Goal: Find specific page/section: Find specific page/section

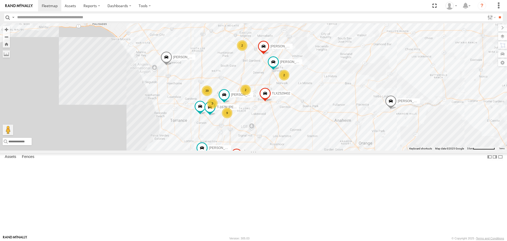
drag, startPoint x: 220, startPoint y: 139, endPoint x: 260, endPoint y: 173, distance: 52.1
click at [260, 150] on div "CARLOS TAXZ467188 CHAPO FRANKLIN T-1632 LUIS CAMPOS ARMANDO/T-1629 39 4 9 LARS/…" at bounding box center [253, 86] width 507 height 127
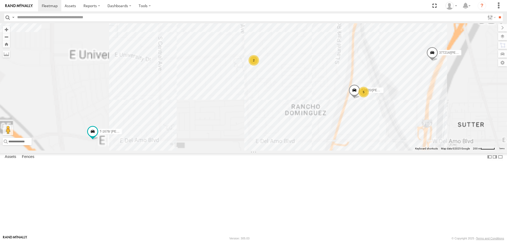
drag, startPoint x: 145, startPoint y: 163, endPoint x: 174, endPoint y: 158, distance: 28.9
click at [174, 150] on div "CARLOS TAXZ467188 CHAPO FRANKLIN T-1632 LUIS CAMPOS ARMANDO/T-1629 LARS/T-1623 …" at bounding box center [253, 86] width 507 height 127
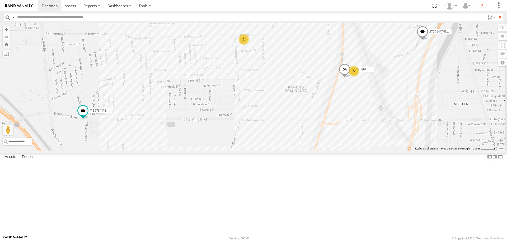
drag, startPoint x: 358, startPoint y: 129, endPoint x: 323, endPoint y: 129, distance: 34.9
click at [323, 129] on div "CARLOS TAXZ467188 CHAPO FRANKLIN T-1632 LUIS CAMPOS ARMANDO/T-1629 LARS/T-1623 …" at bounding box center [253, 86] width 507 height 127
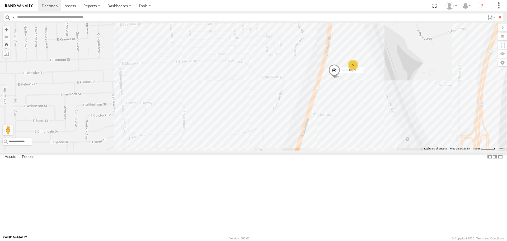
click at [355, 70] on div "5" at bounding box center [353, 65] width 11 height 11
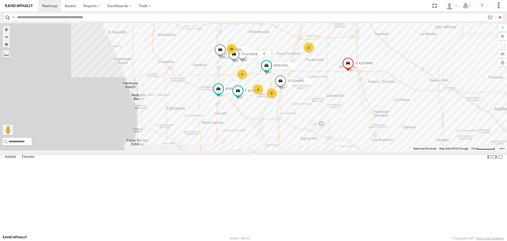
drag, startPoint x: 324, startPoint y: 102, endPoint x: 264, endPoint y: 130, distance: 65.8
click at [264, 130] on div "CARLOS TAXZ467188 CHAPO FRANKLIN T-1632 LUIS CAMPOS ARMANDO/T-1629 LARS/T-1623 …" at bounding box center [253, 86] width 507 height 127
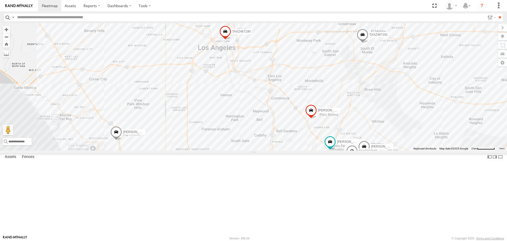
drag, startPoint x: 274, startPoint y: 166, endPoint x: 258, endPoint y: 222, distance: 57.8
click at [258, 150] on div "CARLOS TAXZ467188 CHAPO FRANKLIN T-1632 LUIS CAMPOS ARMANDO/T-1629 LARS/T-1623 …" at bounding box center [253, 86] width 507 height 127
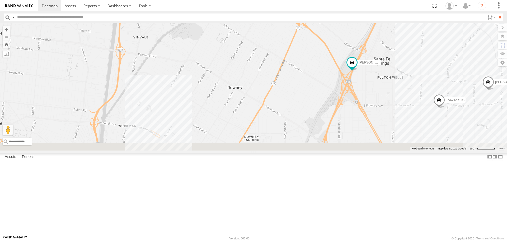
drag, startPoint x: 349, startPoint y: 197, endPoint x: 340, endPoint y: 118, distance: 78.7
click at [342, 119] on div "CARLOS TAXZ467188 CHAPO FRANKLIN T-1632 LUIS CAMPOS ARMANDO/T-1629 LARS/T-1623 …" at bounding box center [253, 86] width 507 height 127
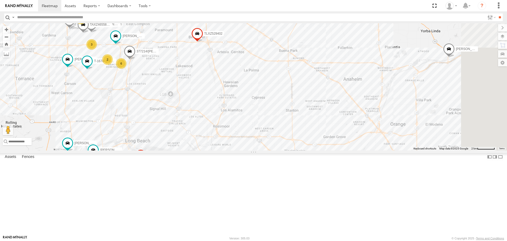
drag, startPoint x: 319, startPoint y: 175, endPoint x: 238, endPoint y: 81, distance: 124.4
click at [238, 81] on div "CARLOS TAXZ467188 CHAPO FRANKLIN T-1632 LUIS CAMPOS ARMANDO/T-1629 LARS/T-1623 …" at bounding box center [253, 86] width 507 height 127
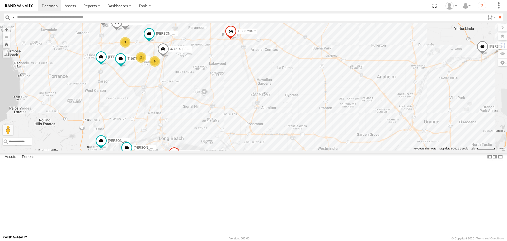
drag, startPoint x: 294, startPoint y: 118, endPoint x: 348, endPoint y: 118, distance: 53.9
click at [393, 126] on div "CARLOS TAXZ467188 CHAPO FRANKLIN T-1632 LUIS CAMPOS ARMANDO/T-1629 LARS/T-1623 …" at bounding box center [253, 86] width 507 height 127
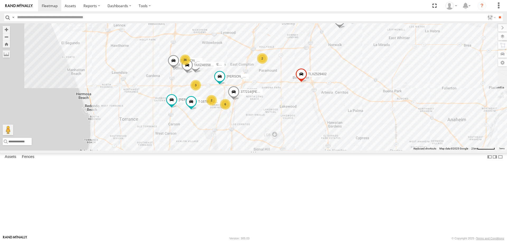
drag, startPoint x: 279, startPoint y: 135, endPoint x: 291, endPoint y: 142, distance: 14.0
click at [291, 142] on div "CARLOS TAXZ467188 CHAPO FRANKLIN T-1632 LUIS CAMPOS ARMANDO/T-1629 LARS/T-1623 …" at bounding box center [253, 86] width 507 height 127
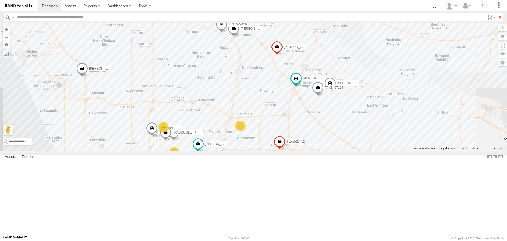
drag, startPoint x: 358, startPoint y: 125, endPoint x: 246, endPoint y: 208, distance: 139.5
click at [246, 150] on div "CARLOS TAXZ467188 CHAPO FRANKLIN T-1632 LUIS CAMPOS ARMANDO/T-1629 LARS/T-1623 …" at bounding box center [253, 86] width 507 height 127
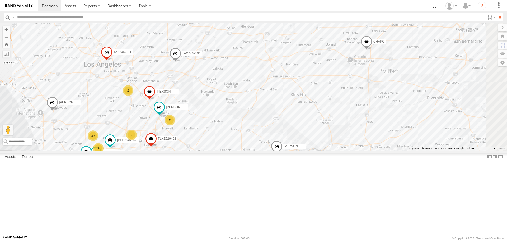
drag, startPoint x: 315, startPoint y: 169, endPoint x: 221, endPoint y: 154, distance: 95.5
click at [221, 150] on div "CARLOS TAXZ467188 CHAPO FRANKLIN T-1632 LUIS CAMPOS ARMANDO/T-1629 LARS/T-1623 …" at bounding box center [253, 86] width 507 height 127
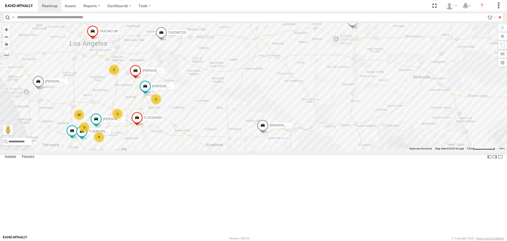
drag, startPoint x: 262, startPoint y: 162, endPoint x: 247, endPoint y: 141, distance: 26.2
click at [247, 141] on div "CARLOS TAXZ467188 CHAPO FRANKLIN T-1632 LUIS CAMPOS ARMANDO/T-1629 LARS/T-1623 …" at bounding box center [253, 86] width 507 height 127
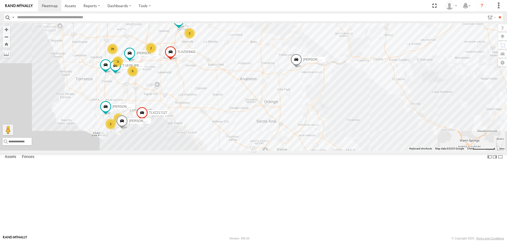
drag, startPoint x: 274, startPoint y: 161, endPoint x: 296, endPoint y: 114, distance: 52.4
click at [296, 114] on div "CARLOS TAXZ467188 CHAPO FRANKLIN T-1632 LUIS CAMPOS ARMANDO/T-1629 LARS/T-1623 …" at bounding box center [253, 86] width 507 height 127
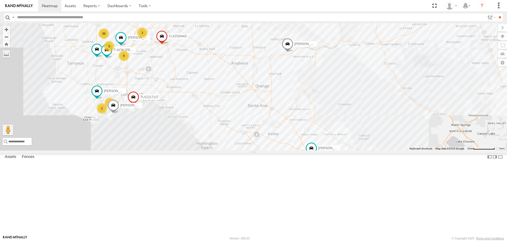
drag, startPoint x: 314, startPoint y: 148, endPoint x: 156, endPoint y: 190, distance: 163.4
click at [156, 150] on div "CARLOS TAXZ467188 CHAPO FRANKLIN T-1632 LUIS CAMPOS ARMANDO/T-1629 LARS/T-1623 …" at bounding box center [253, 86] width 507 height 127
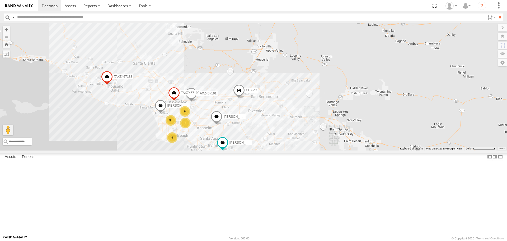
drag, startPoint x: 251, startPoint y: 138, endPoint x: 259, endPoint y: 174, distance: 36.5
click at [259, 150] on div "CARLOS TAXZ467188 CHAPO FRANKLIN T-1632 LUIS CAMPOS ARMANDO/T-1629 KENNY TAXZ46…" at bounding box center [253, 86] width 507 height 127
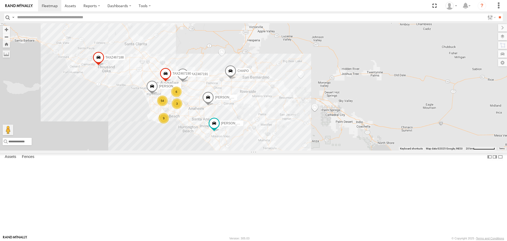
drag, startPoint x: 122, startPoint y: 146, endPoint x: 158, endPoint y: 120, distance: 43.8
click at [158, 120] on div "CARLOS TAXZ467188 CHAPO FRANKLIN T-1632 LUIS CAMPOS ARMANDO/T-1629 KENNY TAXZ46…" at bounding box center [253, 86] width 507 height 127
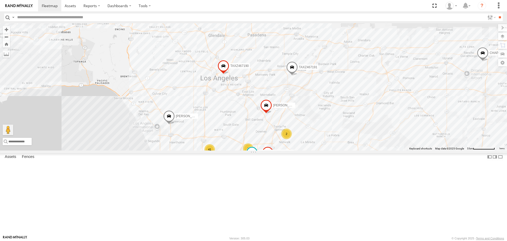
drag, startPoint x: 294, startPoint y: 166, endPoint x: 261, endPoint y: 118, distance: 58.2
click at [261, 118] on div "CARLOS TAXZ467188 CHAPO LUIS CAMPOS TAXZ467190 JUSTIN/T-1628 FRANKLIN T-1632 41…" at bounding box center [253, 86] width 507 height 127
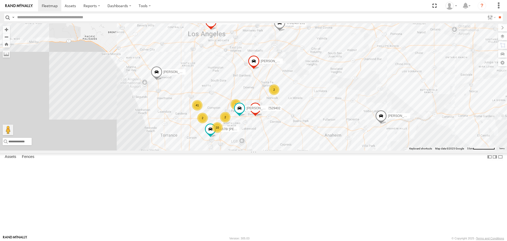
drag, startPoint x: 236, startPoint y: 152, endPoint x: 223, endPoint y: 108, distance: 45.8
click at [223, 108] on div "CARLOS TAXZ467188 CHAPO LUIS CAMPOS TAXZ467190 JUSTIN/T-1628 FRANKLIN T-1632 41…" at bounding box center [253, 86] width 507 height 127
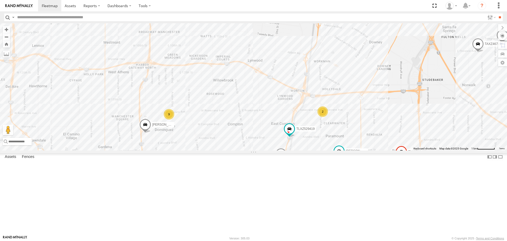
drag, startPoint x: 202, startPoint y: 104, endPoint x: 205, endPoint y: 56, distance: 48.1
click at [205, 56] on div "CARLOS TAXZ467188 CHAPO LUIS CAMPOS TAXZ467190 JUSTIN/T-1628 FRANKLIN T-1632 LA…" at bounding box center [253, 86] width 507 height 127
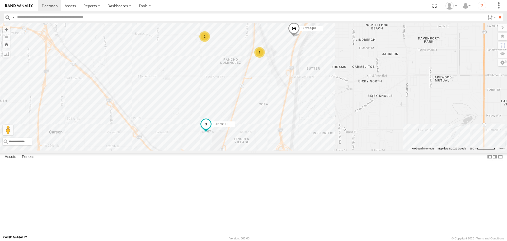
click at [208, 129] on span at bounding box center [206, 124] width 10 height 10
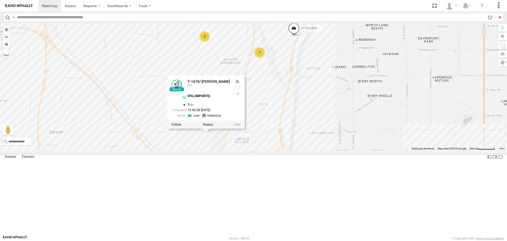
click at [206, 129] on div at bounding box center [205, 125] width 77 height 8
click at [205, 127] on label at bounding box center [208, 125] width 10 height 4
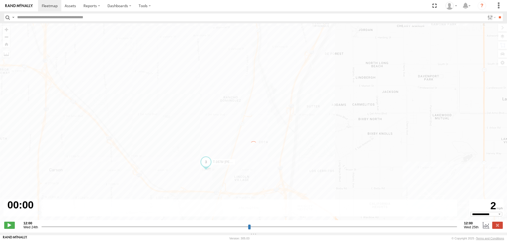
type input "**********"
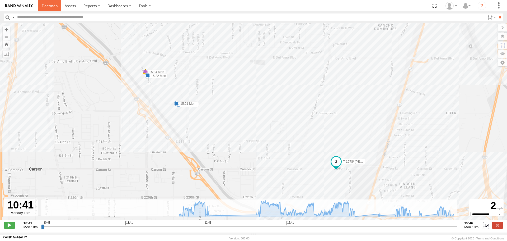
click at [45, 6] on span at bounding box center [50, 5] width 16 height 5
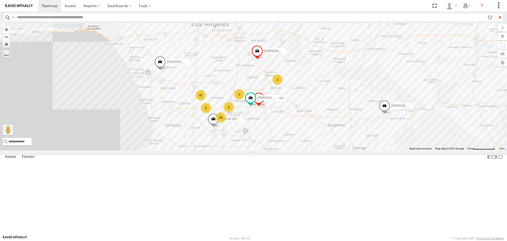
click at [246, 107] on div "[PERSON_NAME] TAXZ467188 [PERSON_NAME]/T-1628 [PERSON_NAME]-1632 [PERSON_NAME] …" at bounding box center [253, 86] width 507 height 127
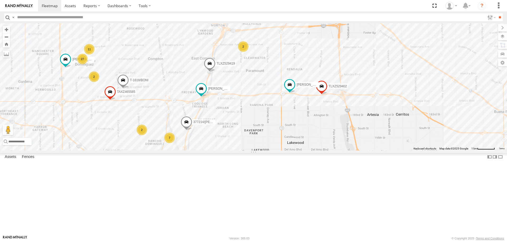
drag, startPoint x: 245, startPoint y: 127, endPoint x: 255, endPoint y: 110, distance: 19.5
click at [255, 110] on div "[PERSON_NAME] TAXZ467188 [PERSON_NAME]/T-1628 [PERSON_NAME]-1632 [PERSON_NAME] …" at bounding box center [253, 86] width 507 height 127
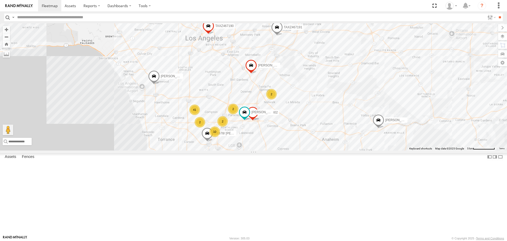
drag, startPoint x: 240, startPoint y: 145, endPoint x: 220, endPoint y: 153, distance: 21.3
click at [220, 150] on div "[PERSON_NAME] TAXZ467188 [PERSON_NAME]/T-1628 [PERSON_NAME]-1632 [PERSON_NAME] …" at bounding box center [253, 86] width 507 height 127
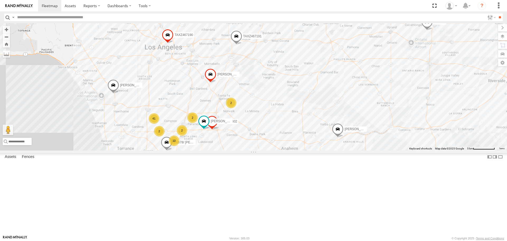
drag, startPoint x: 347, startPoint y: 135, endPoint x: 193, endPoint y: 129, distance: 154.1
click at [193, 129] on div "[PERSON_NAME] TAXZ467188 [PERSON_NAME]/T-1628 [PERSON_NAME]-1632 [PERSON_NAME] …" at bounding box center [253, 86] width 507 height 127
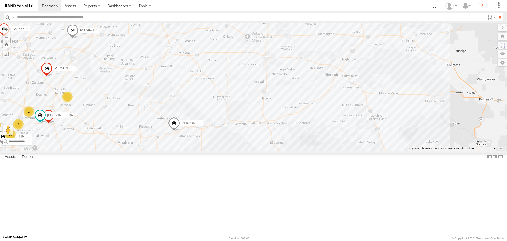
drag, startPoint x: 179, startPoint y: 102, endPoint x: 371, endPoint y: 143, distance: 196.1
click at [371, 143] on div "[PERSON_NAME] TAXZ467188 [PERSON_NAME]/T-1628 [PERSON_NAME]-1632 [PERSON_NAME] …" at bounding box center [253, 86] width 507 height 127
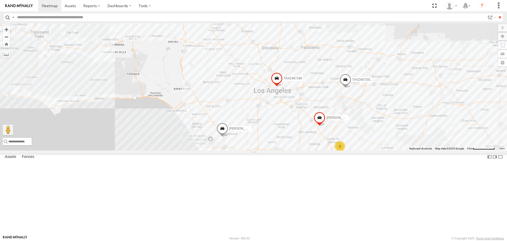
drag, startPoint x: 254, startPoint y: 172, endPoint x: 271, endPoint y: 92, distance: 81.6
click at [271, 92] on div "[PERSON_NAME] TAXZ467188 [PERSON_NAME]/T-1628 [PERSON_NAME]-1632 [PERSON_NAME] …" at bounding box center [253, 86] width 507 height 127
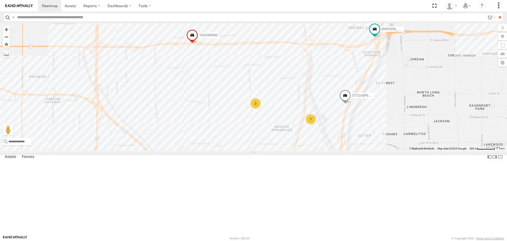
drag, startPoint x: 348, startPoint y: 161, endPoint x: 190, endPoint y: 167, distance: 157.5
click at [179, 150] on div "[PERSON_NAME] TAXZ467188 [PERSON_NAME]/T-1628 [PERSON_NAME]-1632 [PERSON_NAME] …" at bounding box center [253, 86] width 507 height 127
click at [310, 124] on div "7" at bounding box center [310, 119] width 11 height 11
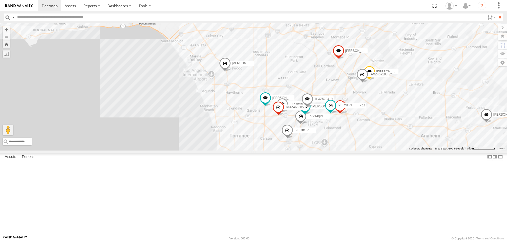
drag, startPoint x: 308, startPoint y: 97, endPoint x: 297, endPoint y: 158, distance: 62.1
click at [297, 124] on span at bounding box center [301, 117] width 12 height 14
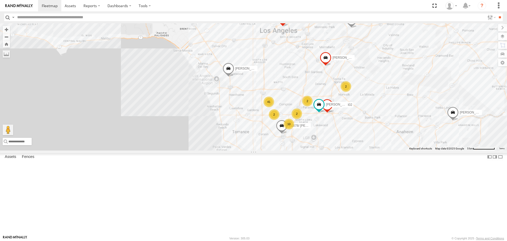
click at [299, 118] on div "[PERSON_NAME] TAXZ467188 [PERSON_NAME]/T-1628 [PERSON_NAME]-1632 [PERSON_NAME] …" at bounding box center [253, 86] width 507 height 127
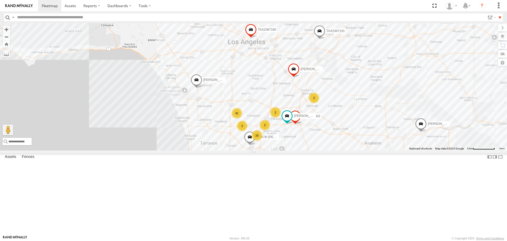
drag, startPoint x: 303, startPoint y: 109, endPoint x: 270, endPoint y: 113, distance: 33.8
click at [270, 113] on div "[PERSON_NAME] TAXZ467188 [PERSON_NAME]/T-1628 [PERSON_NAME]-1632 [PERSON_NAME] …" at bounding box center [253, 86] width 507 height 127
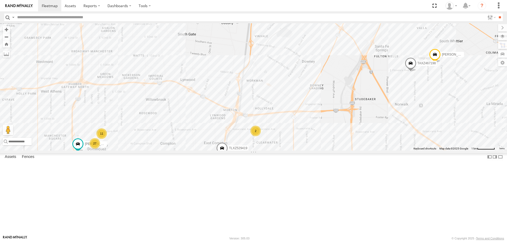
drag, startPoint x: 285, startPoint y: 138, endPoint x: 284, endPoint y: 111, distance: 27.2
click at [284, 111] on div "[PERSON_NAME] TAXZ467188 [PERSON_NAME]/T-1628 [PERSON_NAME]-1632 [PERSON_NAME] …" at bounding box center [253, 86] width 507 height 127
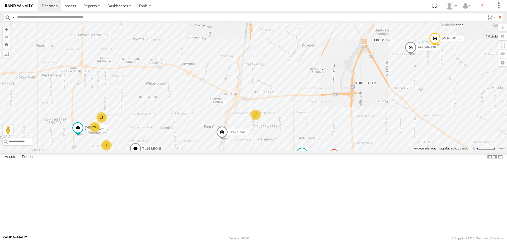
click at [260, 120] on div "2" at bounding box center [255, 114] width 11 height 11
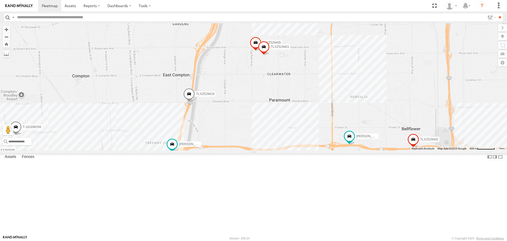
drag, startPoint x: 254, startPoint y: 177, endPoint x: 256, endPoint y: 118, distance: 59.2
click at [256, 116] on div "[PERSON_NAME] TAXZ467188 [PERSON_NAME]/T-1628 [PERSON_NAME]-1632 [PERSON_NAME] …" at bounding box center [253, 86] width 507 height 127
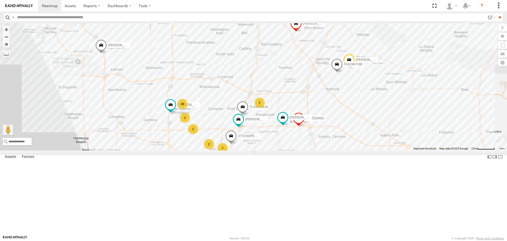
drag, startPoint x: 268, startPoint y: 138, endPoint x: 283, endPoint y: 175, distance: 39.4
click at [283, 150] on div "[PERSON_NAME] TAXZ467188 [PERSON_NAME]/T-1628 [PERSON_NAME]-1632 [PERSON_NAME] …" at bounding box center [253, 86] width 507 height 127
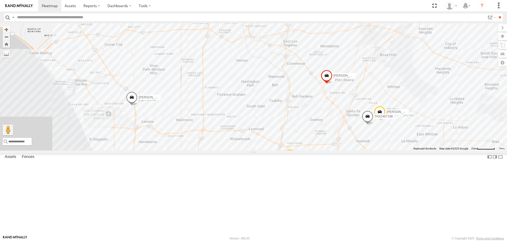
drag, startPoint x: 221, startPoint y: 151, endPoint x: 230, endPoint y: 155, distance: 9.5
click at [230, 150] on div "[PERSON_NAME] TAXZ467188 [PERSON_NAME]/T-1628 [PERSON_NAME]-1632 [PERSON_NAME] …" at bounding box center [253, 86] width 507 height 127
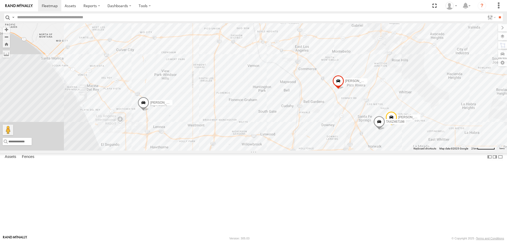
click at [236, 191] on div "2" at bounding box center [235, 186] width 11 height 11
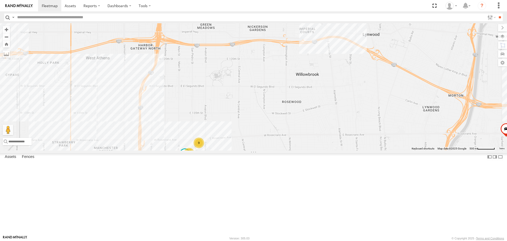
drag, startPoint x: 175, startPoint y: 137, endPoint x: 176, endPoint y: 164, distance: 27.8
click at [202, 240] on html at bounding box center [253, 120] width 507 height 241
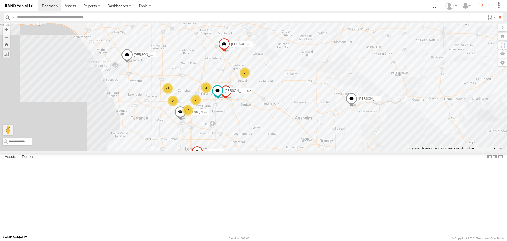
click at [46, 18] on input "text" at bounding box center [250, 17] width 470 height 8
type input "*****"
click at [497, 13] on input "**" at bounding box center [500, 17] width 6 height 8
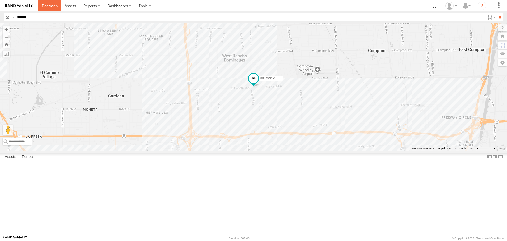
click at [46, 9] on link at bounding box center [49, 5] width 23 height 11
